Goal: Task Accomplishment & Management: Use online tool/utility

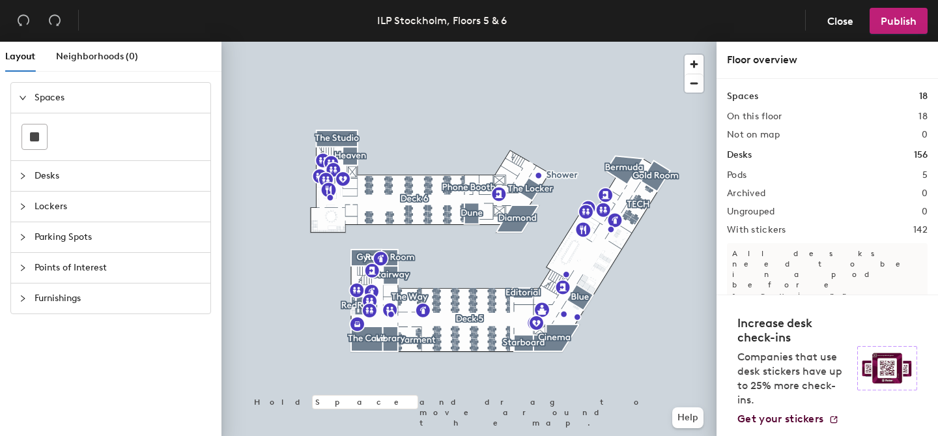
click at [72, 268] on span "Points of Interest" at bounding box center [119, 268] width 168 height 30
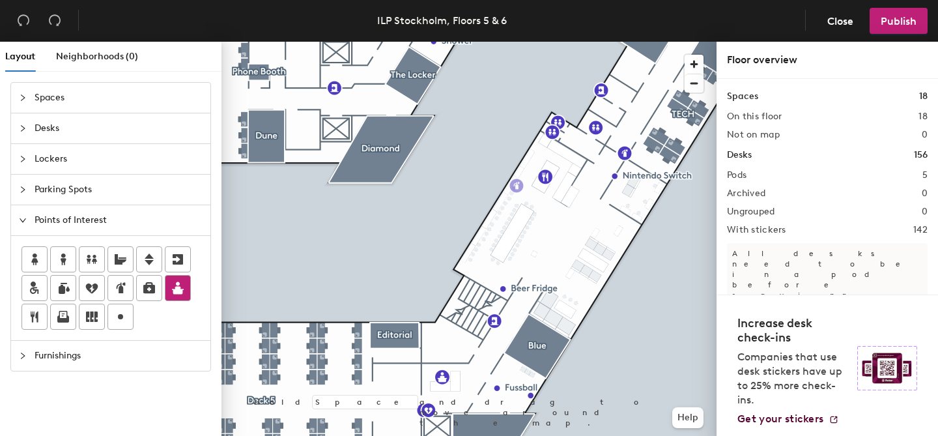
click at [516, 184] on div "Layout Neighborhoods (0) Spaces Desks Lockers Parking Spots Points of Interest …" at bounding box center [469, 241] width 938 height 399
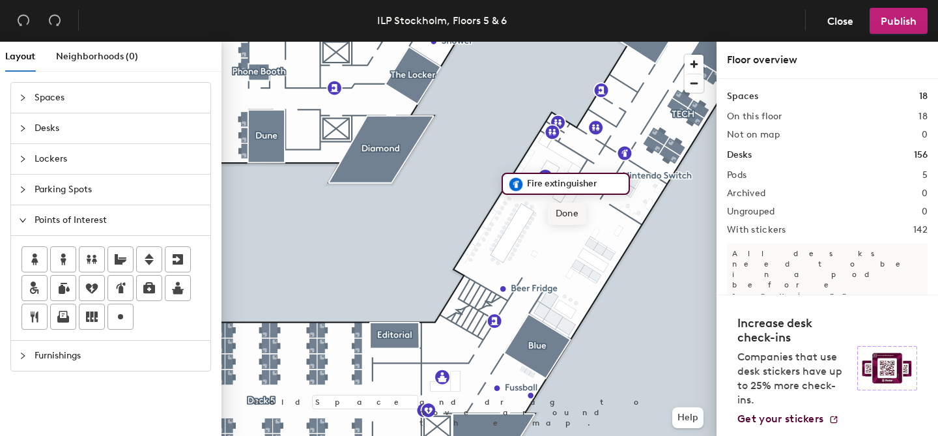
click at [563, 211] on span "Done" at bounding box center [567, 214] width 38 height 22
click at [533, 150] on div "Layout Neighborhoods (0) Spaces Desks Lockers Parking Spots Points of Interest …" at bounding box center [469, 241] width 938 height 399
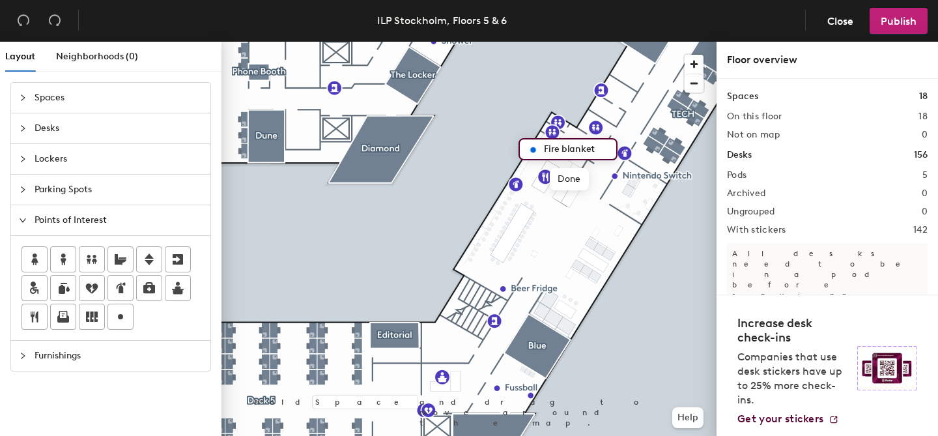
type input "Fire blanket"
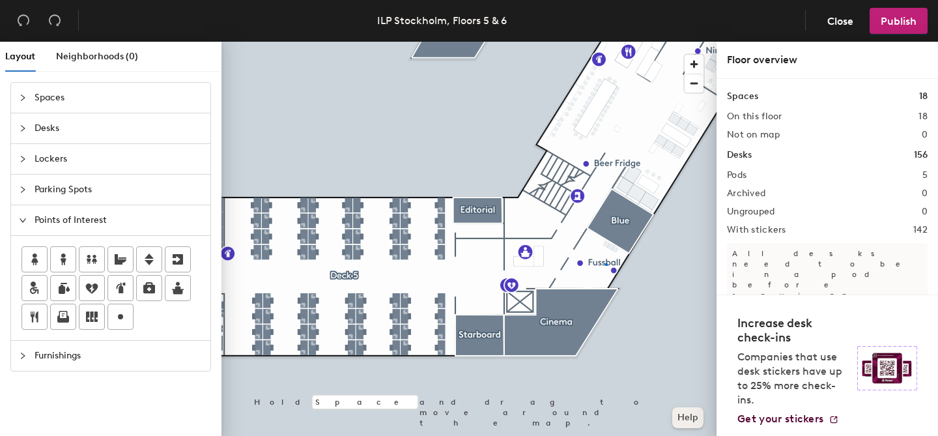
drag, startPoint x: 121, startPoint y: 315, endPoint x: 688, endPoint y: 413, distance: 575.1
click at [605, 42] on div at bounding box center [468, 42] width 495 height 0
click at [625, 42] on div at bounding box center [468, 42] width 495 height 0
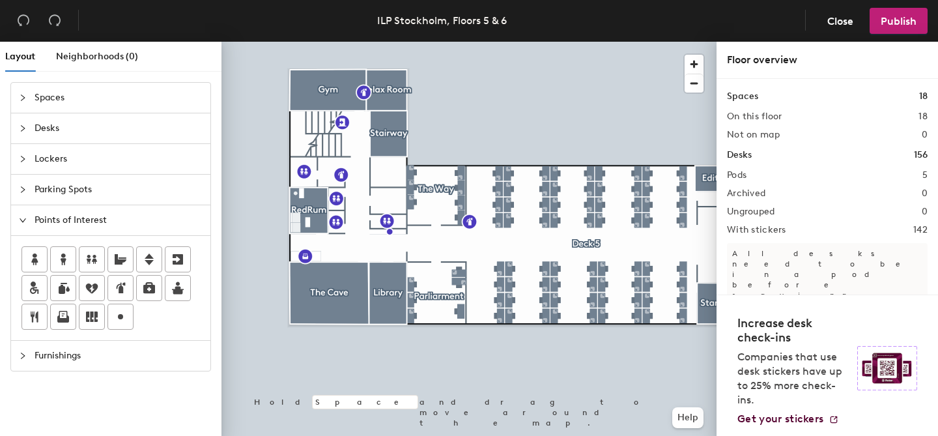
click at [328, 184] on div "Layout Neighborhoods (0) Spaces Desks Lockers Parking Spots Points of Interest …" at bounding box center [469, 241] width 938 height 399
click at [371, 214] on span "Done" at bounding box center [368, 213] width 38 height 22
click at [335, 214] on span "Edit" at bounding box center [334, 213] width 34 height 22
click at [362, 217] on span "Done" at bounding box center [368, 213] width 38 height 22
click at [375, 214] on span "Delete" at bounding box center [373, 213] width 46 height 22
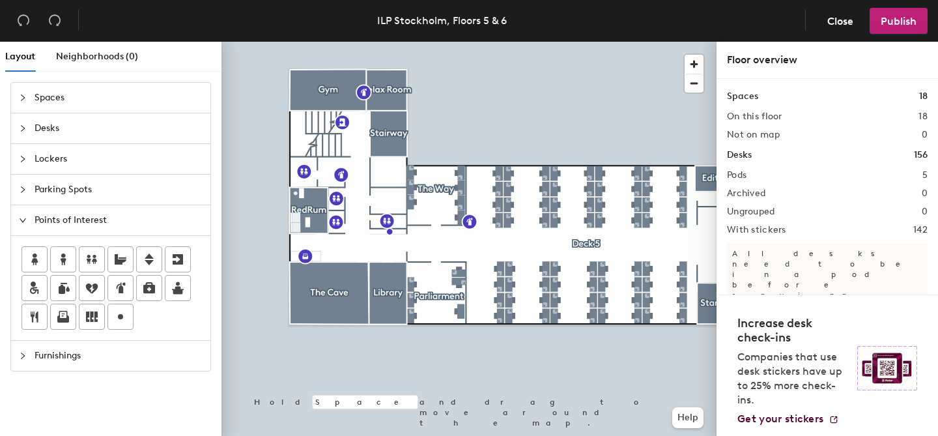
click at [337, 160] on div "Layout Neighborhoods (0) Spaces Desks Lockers Parking Spots Points of Interest …" at bounding box center [469, 241] width 938 height 399
click at [378, 190] on span "Done" at bounding box center [376, 189] width 38 height 22
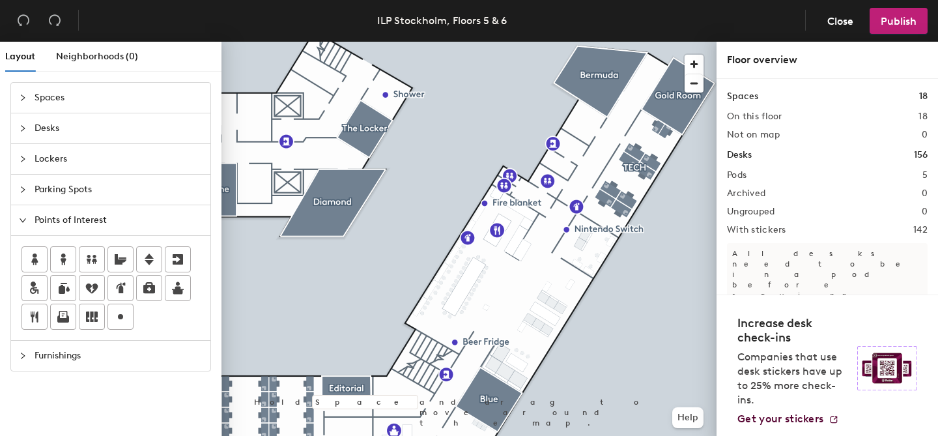
click at [552, 199] on div "Layout Neighborhoods (0) Spaces Desks Lockers Parking Spots Points of Interest …" at bounding box center [469, 241] width 938 height 399
click at [595, 230] on span "Done" at bounding box center [591, 229] width 38 height 22
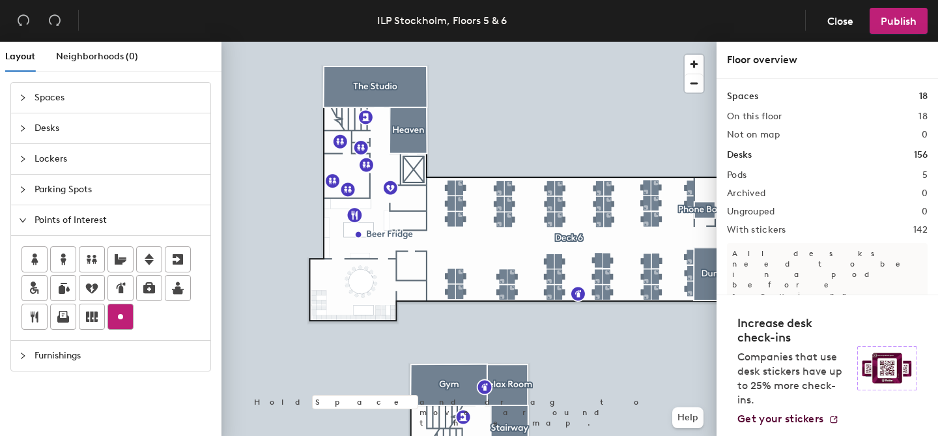
click at [119, 317] on circle at bounding box center [120, 316] width 5 height 5
type input "Fire Blanket"
click at [579, 42] on div at bounding box center [468, 42] width 495 height 0
click at [149, 285] on icon at bounding box center [149, 287] width 12 height 11
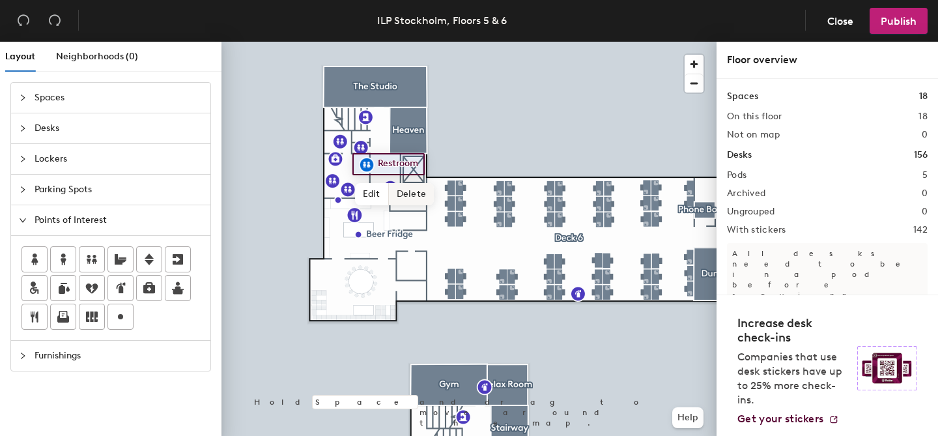
click at [405, 192] on span "Delete" at bounding box center [412, 194] width 46 height 22
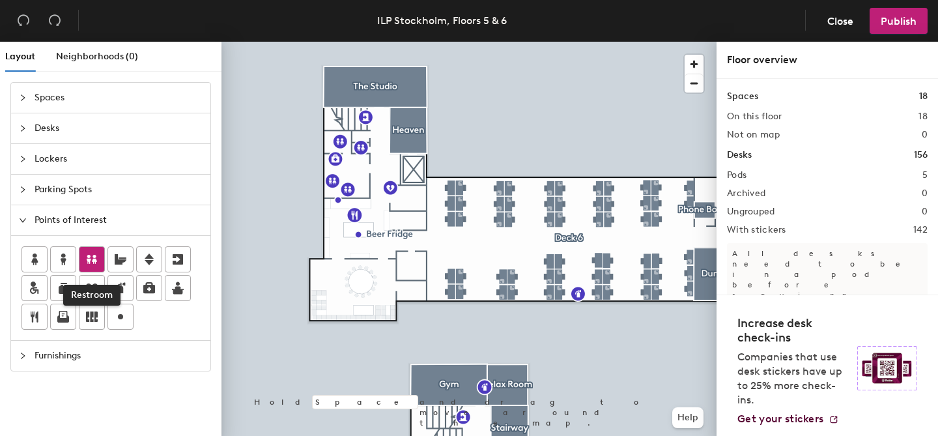
click at [91, 264] on icon at bounding box center [92, 259] width 16 height 16
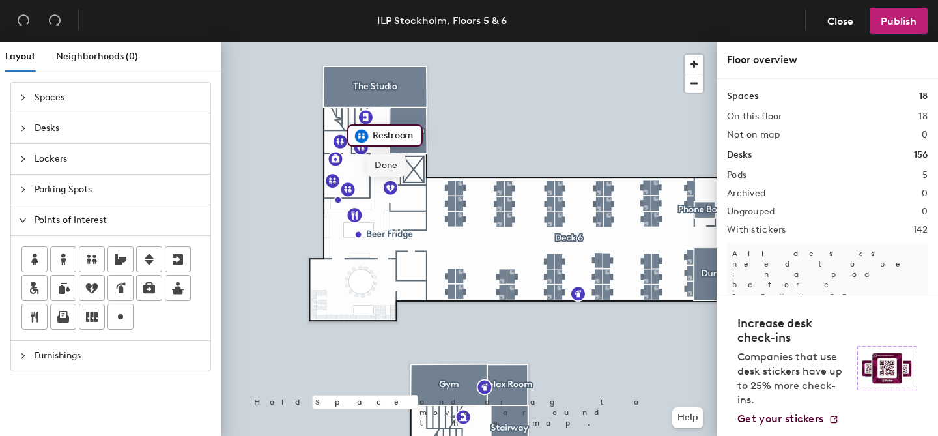
click at [389, 165] on span "Done" at bounding box center [386, 165] width 38 height 22
click at [281, 42] on div at bounding box center [468, 42] width 495 height 0
click at [380, 177] on span "Delete" at bounding box center [385, 171] width 46 height 22
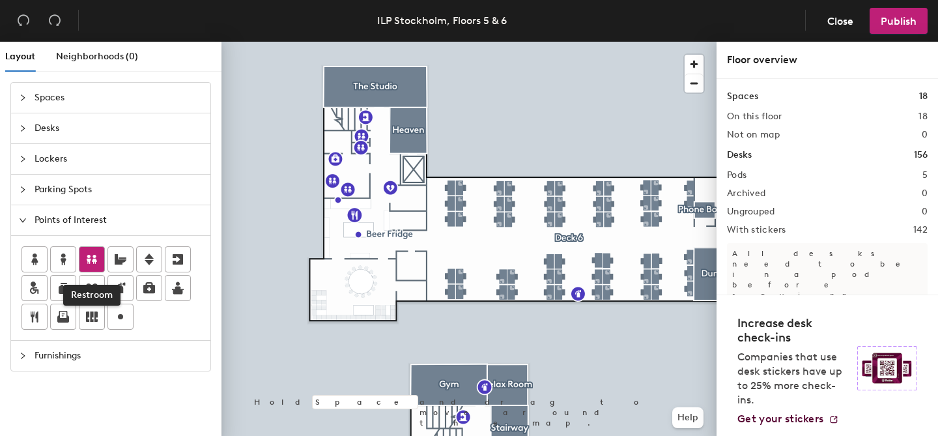
click at [88, 261] on icon at bounding box center [92, 259] width 10 height 9
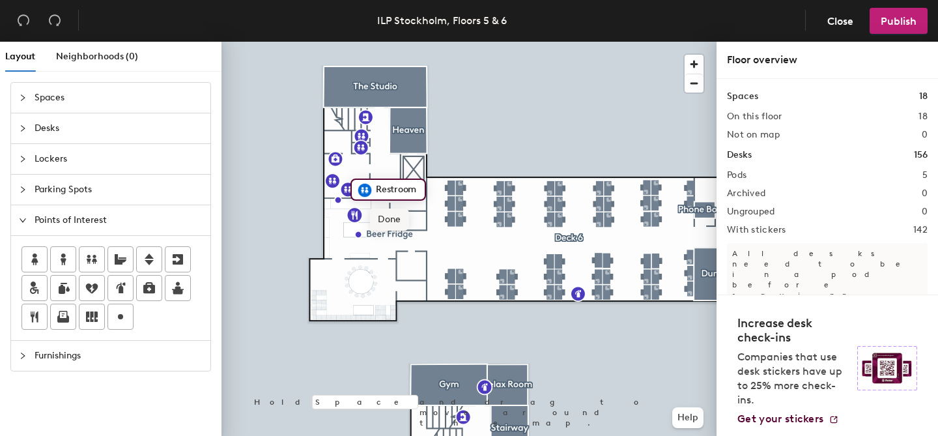
click at [388, 214] on span "Done" at bounding box center [389, 219] width 38 height 22
click at [368, 214] on span "Delete" at bounding box center [378, 210] width 46 height 22
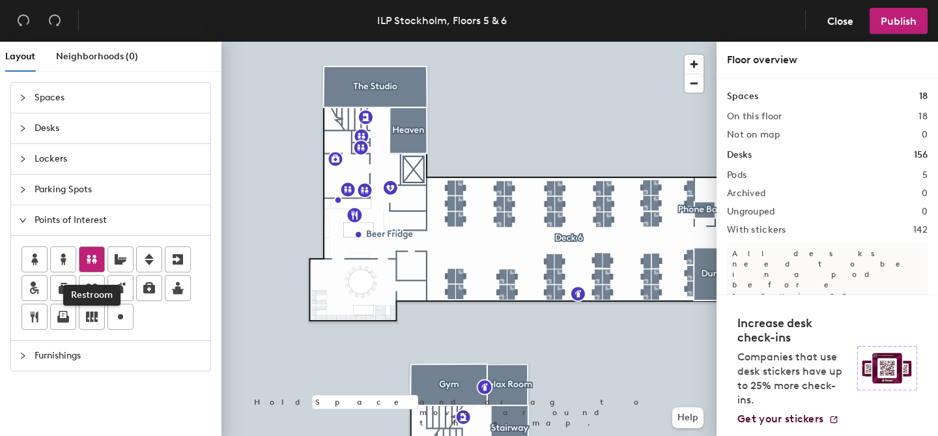
click at [89, 266] on icon at bounding box center [92, 259] width 16 height 16
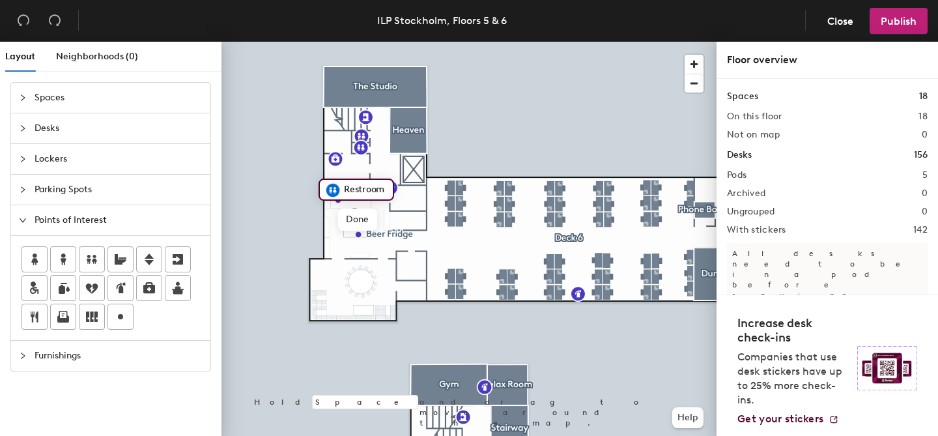
click at [291, 42] on div at bounding box center [468, 42] width 495 height 0
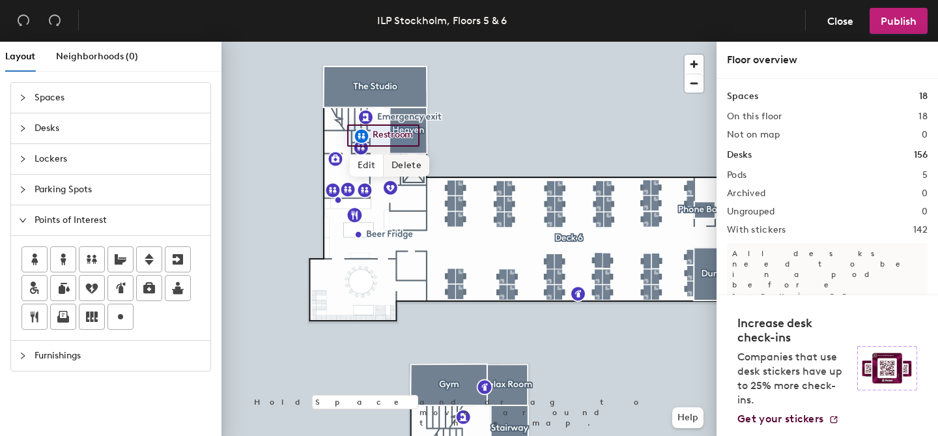
click at [407, 164] on span "Delete" at bounding box center [407, 165] width 46 height 22
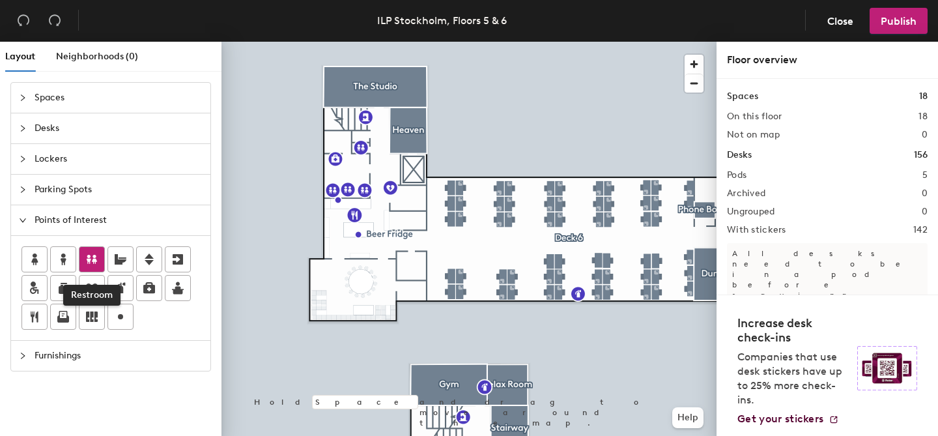
click at [92, 258] on icon at bounding box center [92, 259] width 16 height 16
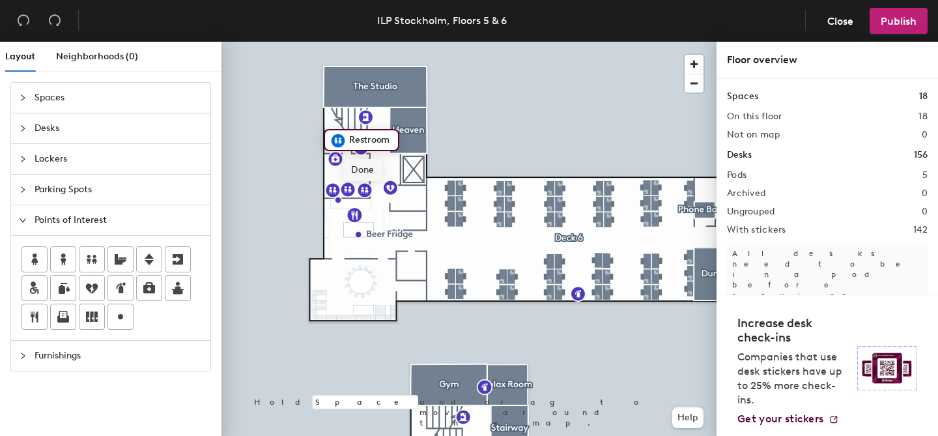
click at [367, 173] on span "Done" at bounding box center [362, 170] width 38 height 22
